Goal: Task Accomplishment & Management: Complete application form

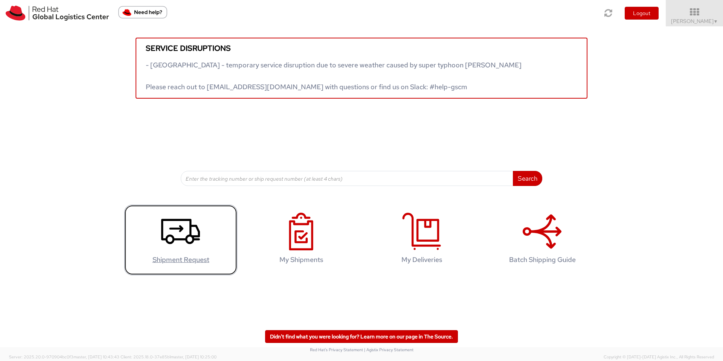
click at [187, 229] on icon at bounding box center [180, 232] width 39 height 38
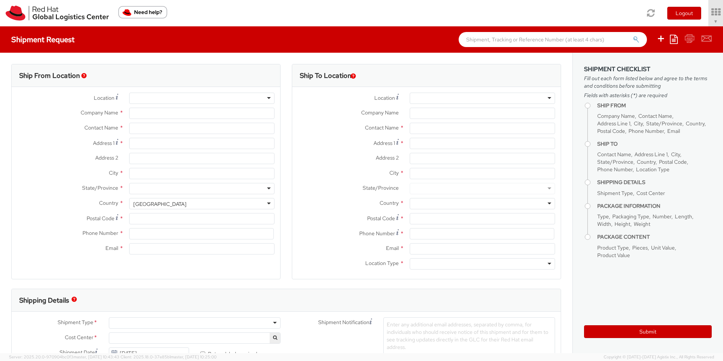
select select "857"
select select
click at [264, 97] on div at bounding box center [201, 98] width 145 height 11
type input "Red Hat, Inc."
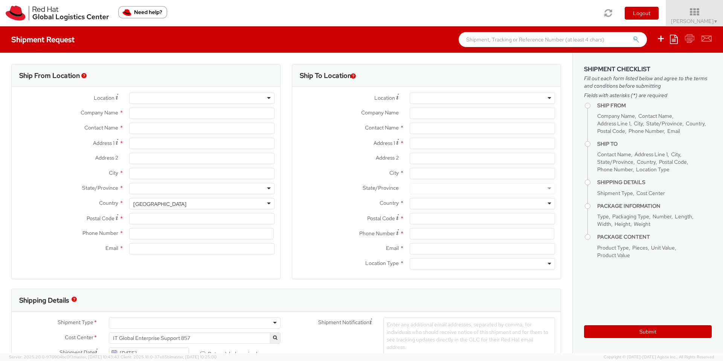
type input "[PERSON_NAME]"
type input "[STREET_ADDRESS]"
type input "RALEIGH"
type input "27601"
type input "[PHONE_NUMBER]"
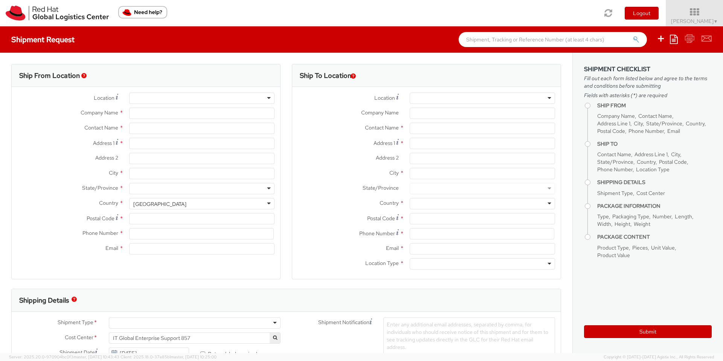
type input "[EMAIL_ADDRESS][DOMAIN_NAME]"
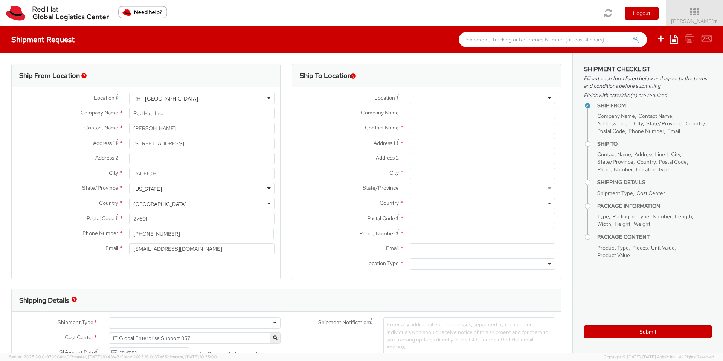
click at [277, 97] on div "RH - Raleigh RH - Raleigh RH - Amsterdam - MSO RH - Amsterdam Data Center RH - …" at bounding box center [201, 98] width 157 height 11
click at [194, 93] on div "RH - [GEOGRAPHIC_DATA]" at bounding box center [201, 98] width 145 height 11
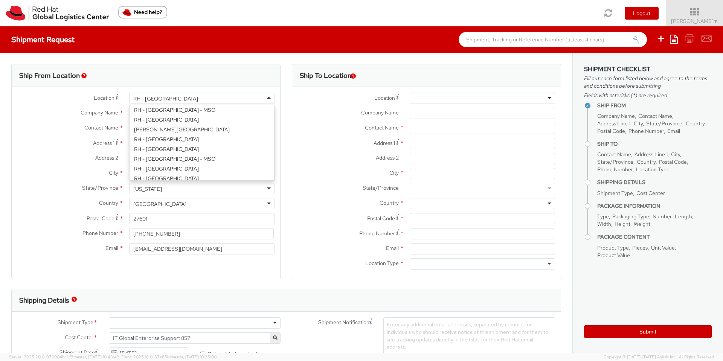
scroll to position [1009, 0]
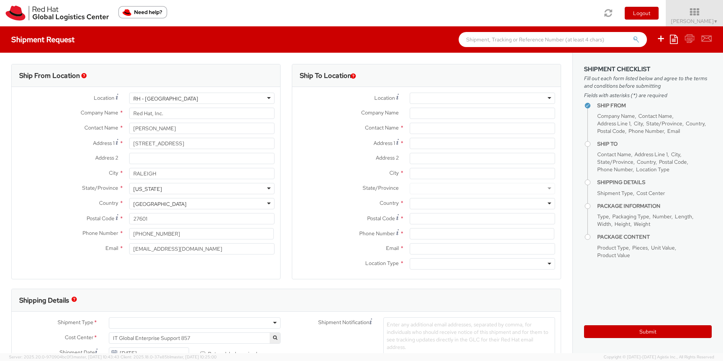
click at [189, 97] on div "RH - [GEOGRAPHIC_DATA]" at bounding box center [201, 98] width 145 height 11
click at [213, 83] on div "Ship From Location" at bounding box center [146, 75] width 268 height 23
click at [187, 98] on div "RH - [GEOGRAPHIC_DATA]" at bounding box center [201, 98] width 145 height 11
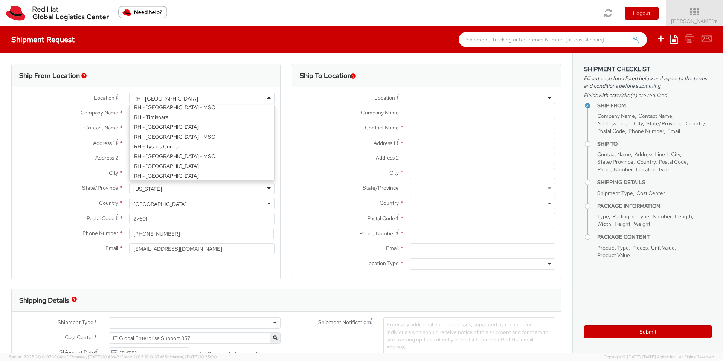
scroll to position [1246, 0]
click at [199, 99] on div "RH - [GEOGRAPHIC_DATA]" at bounding box center [201, 98] width 145 height 11
click at [142, 68] on div "Ship From Location" at bounding box center [146, 75] width 268 height 23
click at [178, 97] on div "RH - [GEOGRAPHIC_DATA]" at bounding box center [201, 98] width 145 height 11
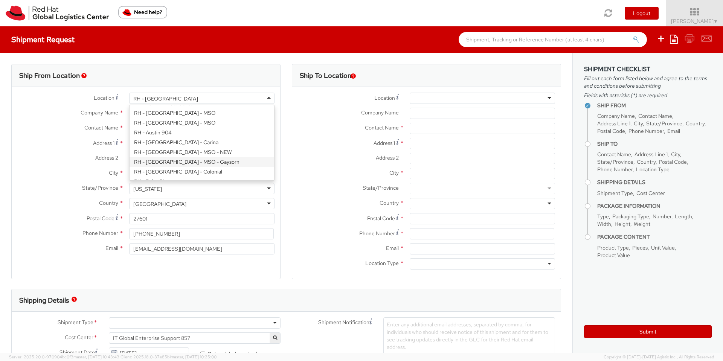
scroll to position [0, 0]
click at [78, 108] on label "Company Name *" at bounding box center [68, 113] width 112 height 10
click at [129, 108] on input "Red Hat, Inc." at bounding box center [201, 113] width 145 height 11
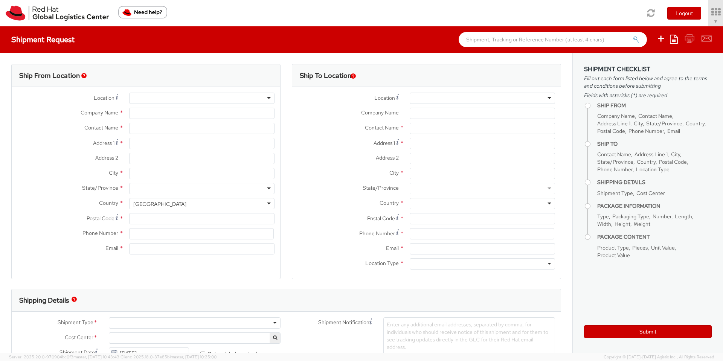
type input "Red Hat, Inc."
type input "[PERSON_NAME]"
type input "[STREET_ADDRESS]"
type input "RALEIGH"
type input "27601"
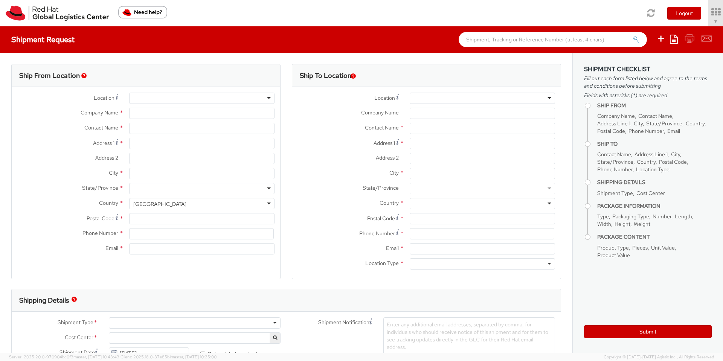
type input "[PHONE_NUMBER]"
type input "[EMAIL_ADDRESS][DOMAIN_NAME]"
select select "857"
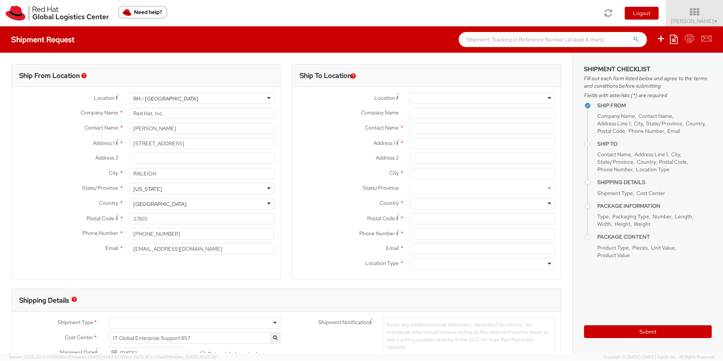
select select
